Goal: Navigation & Orientation: Find specific page/section

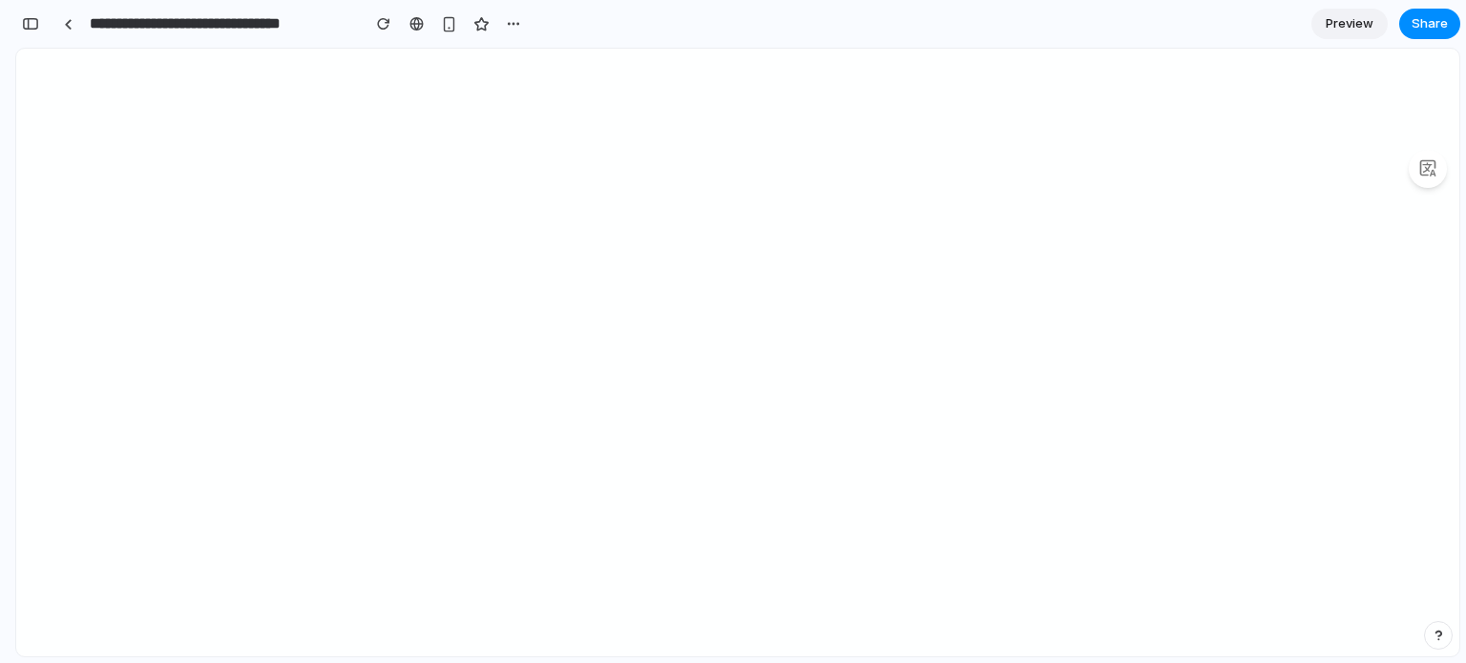
scroll to position [0, 16]
click at [74, 26] on link at bounding box center [67, 24] width 29 height 29
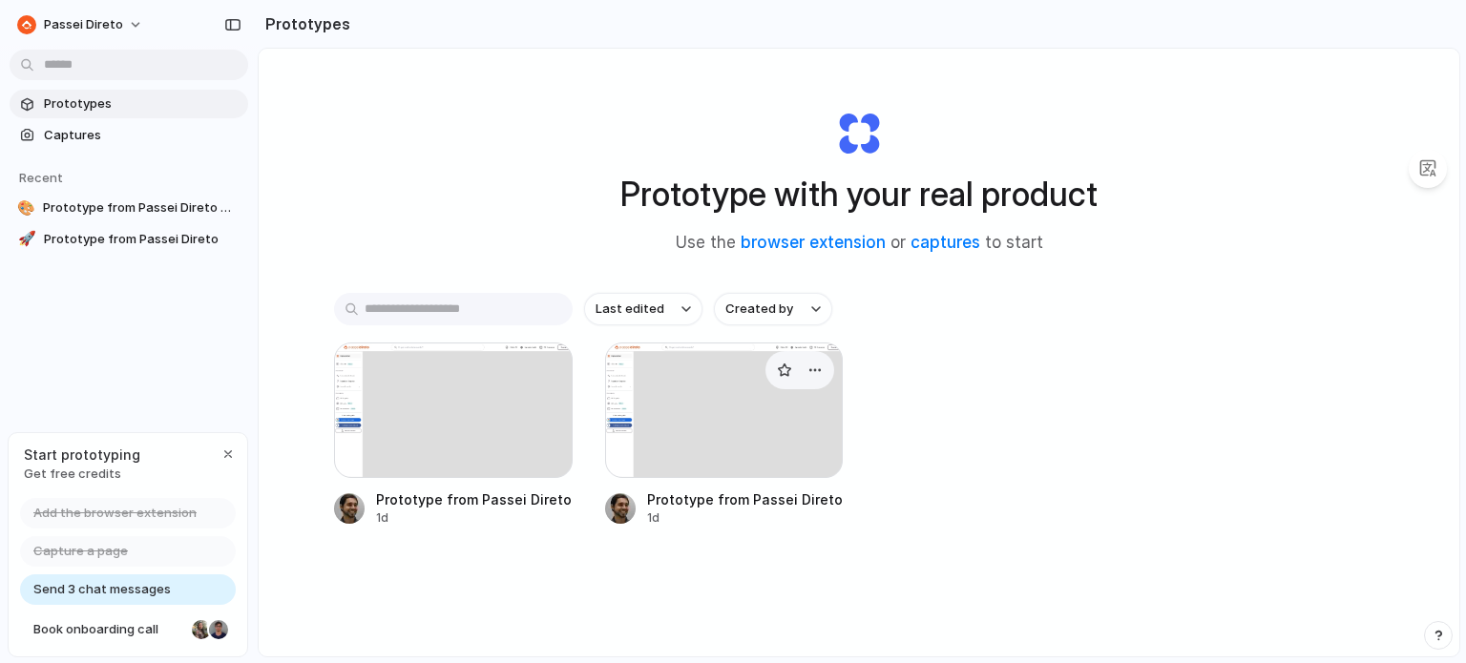
drag, startPoint x: 933, startPoint y: 392, endPoint x: 710, endPoint y: 415, distance: 223.6
click at [902, 400] on div "Prototype from Passei Direto Main 1d Prototype from Passei Direto 1d" at bounding box center [859, 435] width 1050 height 184
click at [646, 408] on div at bounding box center [724, 411] width 239 height 136
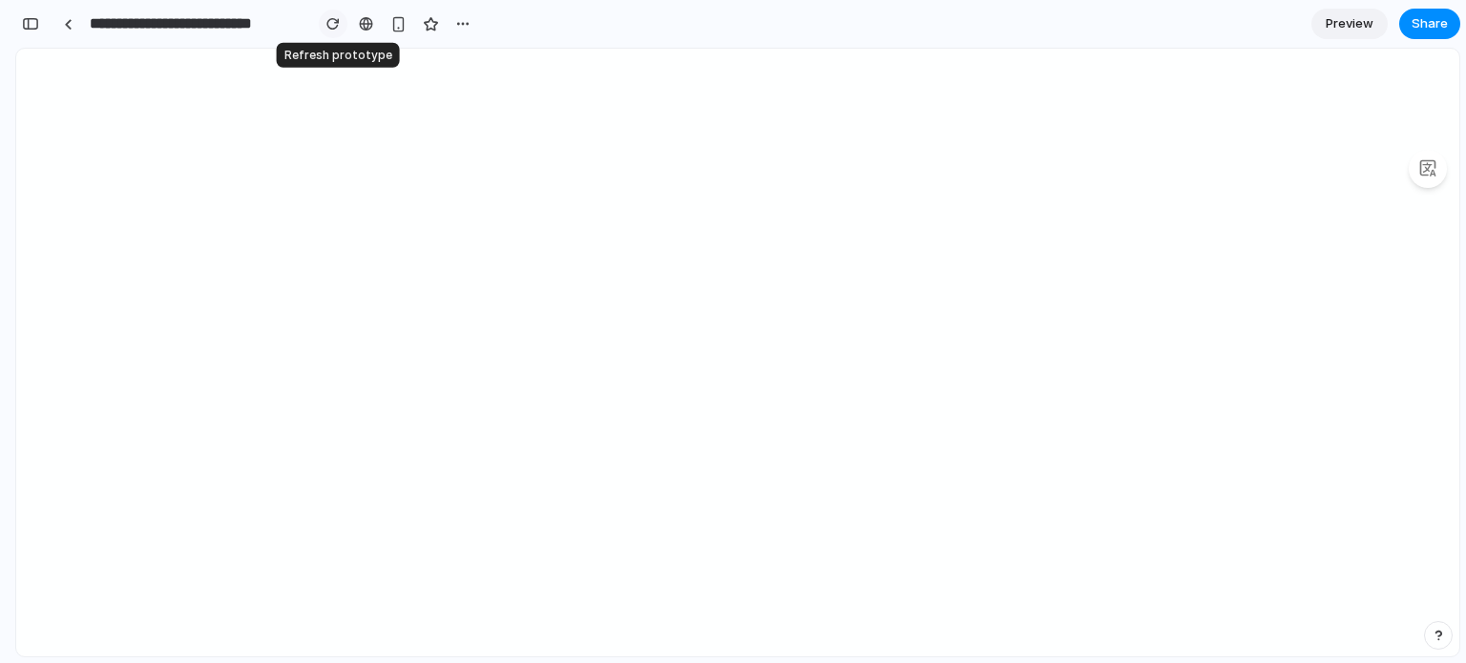
click at [332, 26] on div "button" at bounding box center [332, 23] width 13 height 13
click at [73, 24] on link at bounding box center [67, 24] width 29 height 29
